Goal: Task Accomplishment & Management: Manage account settings

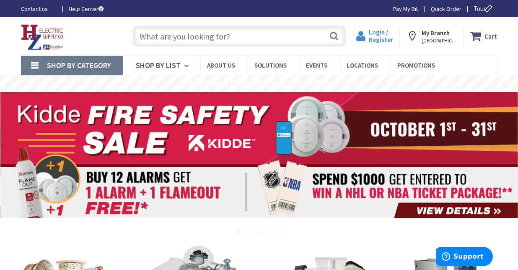
click at [377, 33] on span "Login / Register" at bounding box center [381, 36] width 24 height 16
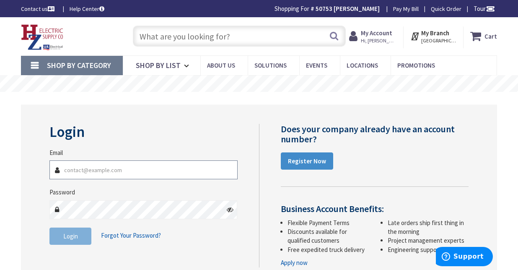
type input "[EMAIL_ADDRESS][DOMAIN_NAME]"
click at [67, 229] on button "Login" at bounding box center [70, 236] width 42 height 18
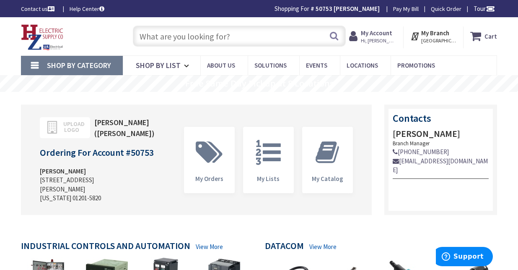
click at [378, 36] on strong "My Account" at bounding box center [376, 33] width 31 height 8
